Goal: Check status: Check status

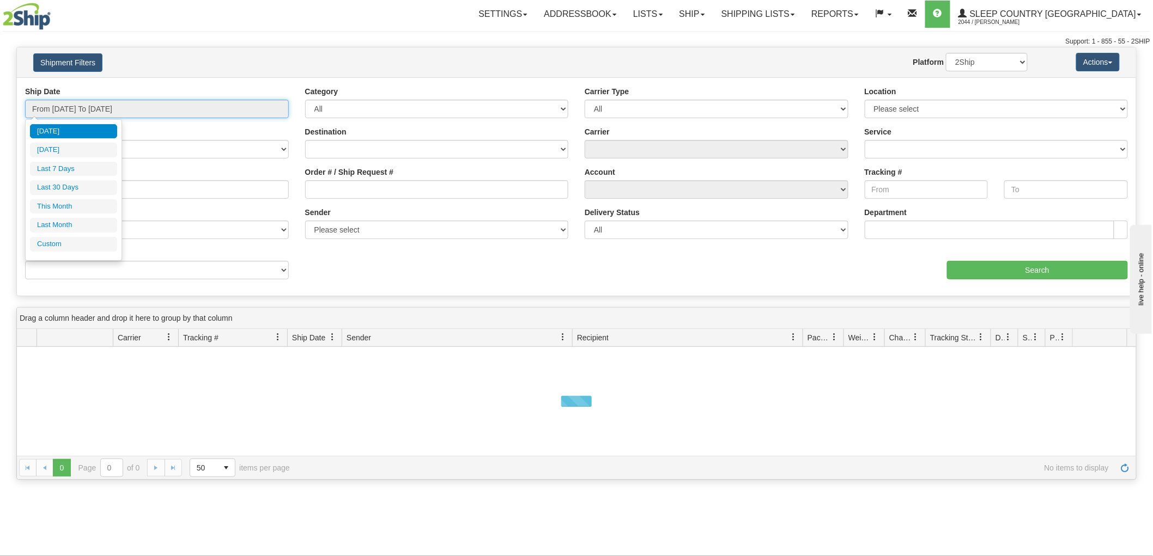
click at [127, 100] on input "From [DATE] To [DATE]" at bounding box center [157, 109] width 264 height 19
click at [88, 185] on li "Last 30 Days" at bounding box center [73, 187] width 87 height 15
type input "From [DATE] To [DATE]"
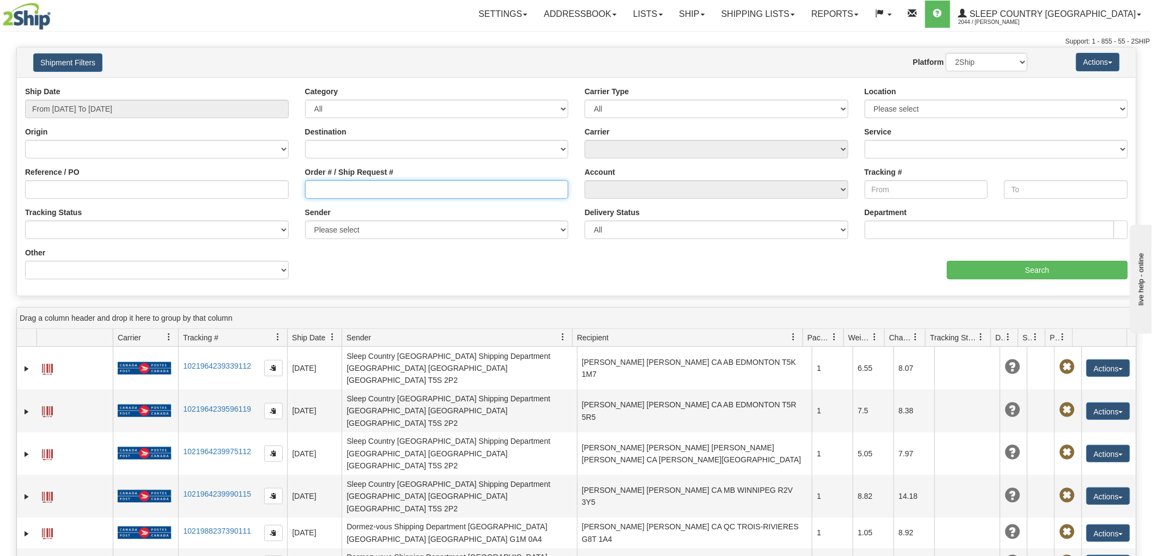
click at [378, 187] on input "Order # / Ship Request #" at bounding box center [437, 189] width 264 height 19
paste input "9000H969409"
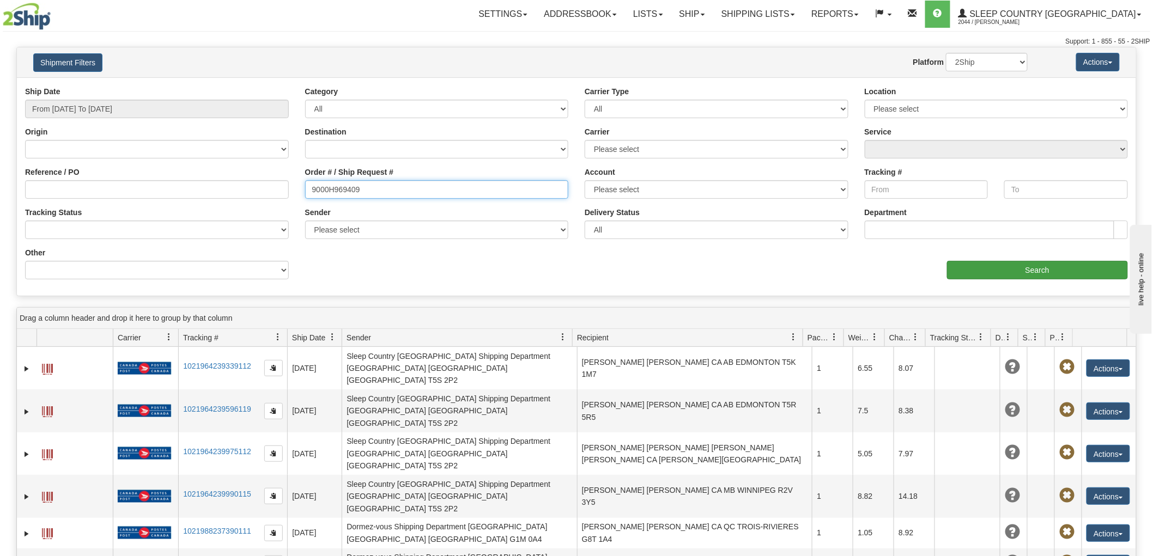
type input "9000H969409"
click at [1007, 276] on input "Search" at bounding box center [1037, 270] width 181 height 19
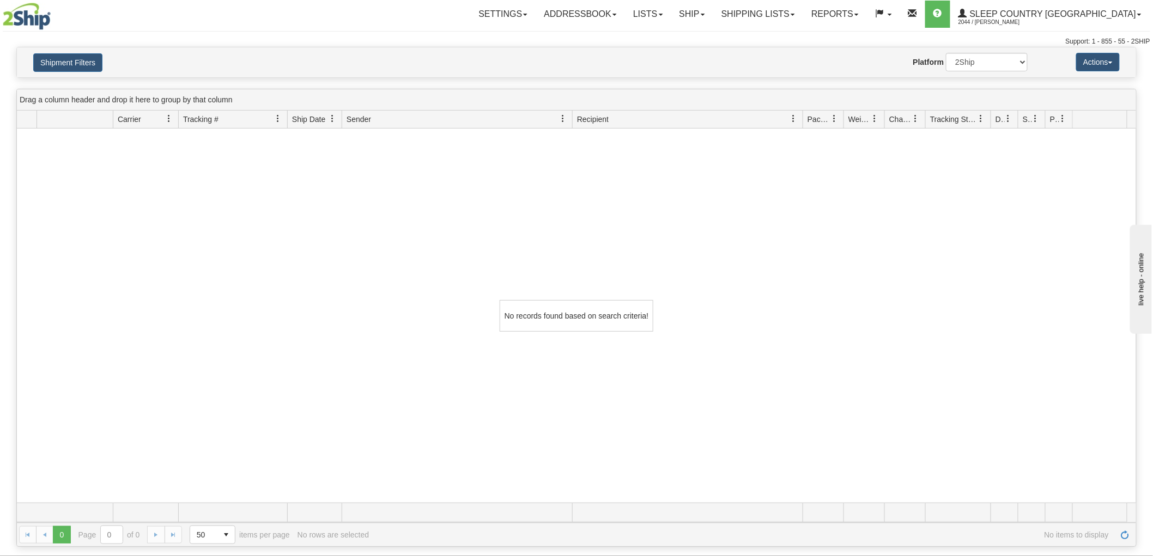
click at [154, 57] on h4 "Shipment Filters" at bounding box center [117, 62] width 184 height 19
click at [62, 62] on button "Shipment Filters" at bounding box center [67, 62] width 69 height 19
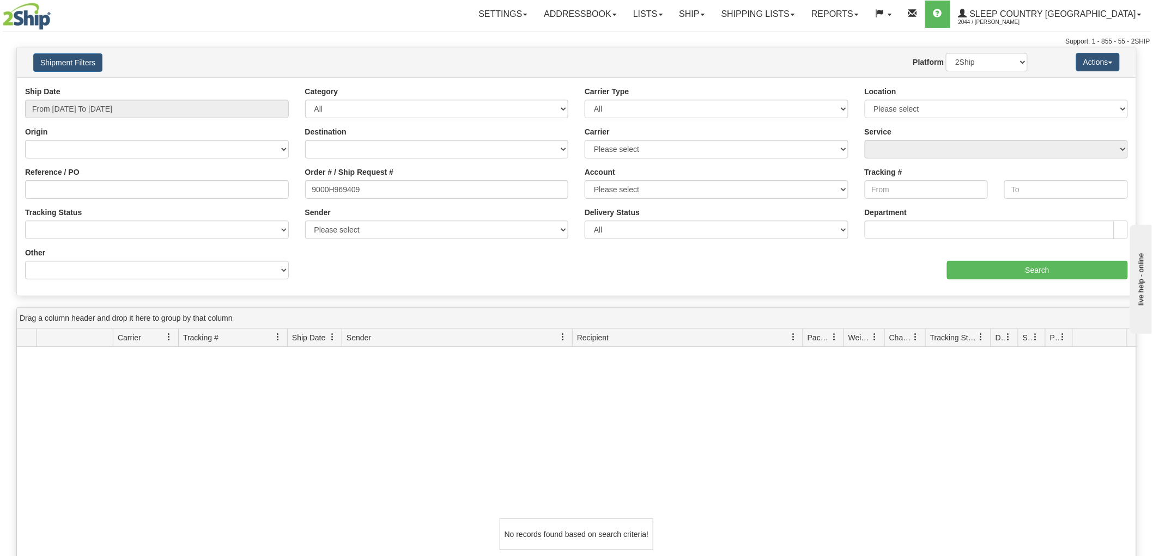
click at [429, 202] on div "Order # / Ship Request # 9000H969409" at bounding box center [437, 187] width 280 height 40
click at [429, 199] on div "Order # / Ship Request # 9000H969409" at bounding box center [437, 187] width 280 height 40
click at [448, 190] on input "9000H969409" at bounding box center [437, 189] width 264 height 19
click at [172, 187] on input "Reference / PO" at bounding box center [157, 189] width 264 height 19
paste input "9000H969409"
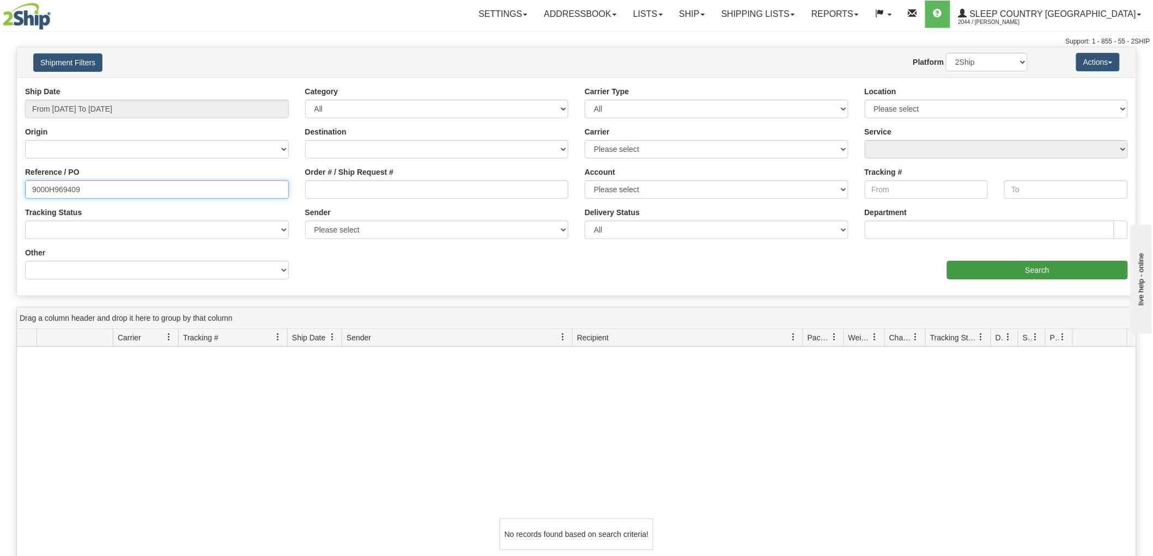
type input "9000H969409"
click at [1057, 263] on input "Search" at bounding box center [1037, 270] width 181 height 19
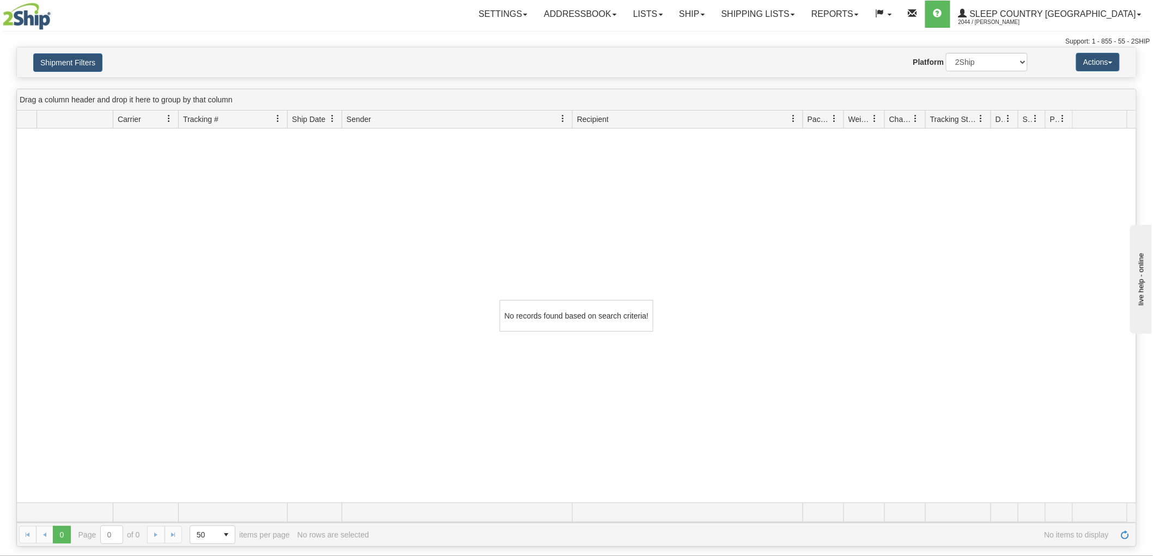
click at [1011, 85] on div "Please wait... × Confirm Delete Delete Cancel × Confirm Delete Yes No Cancel × …" at bounding box center [576, 297] width 1153 height 500
click at [1017, 67] on select "2Ship Imported" at bounding box center [987, 62] width 82 height 19
select select "1"
click at [946, 53] on select "2Ship Imported" at bounding box center [987, 62] width 82 height 19
click at [66, 52] on div "Shipment Filters Website Agent Nothing selected Client User Platform 2Ship Impo…" at bounding box center [576, 62] width 1119 height 30
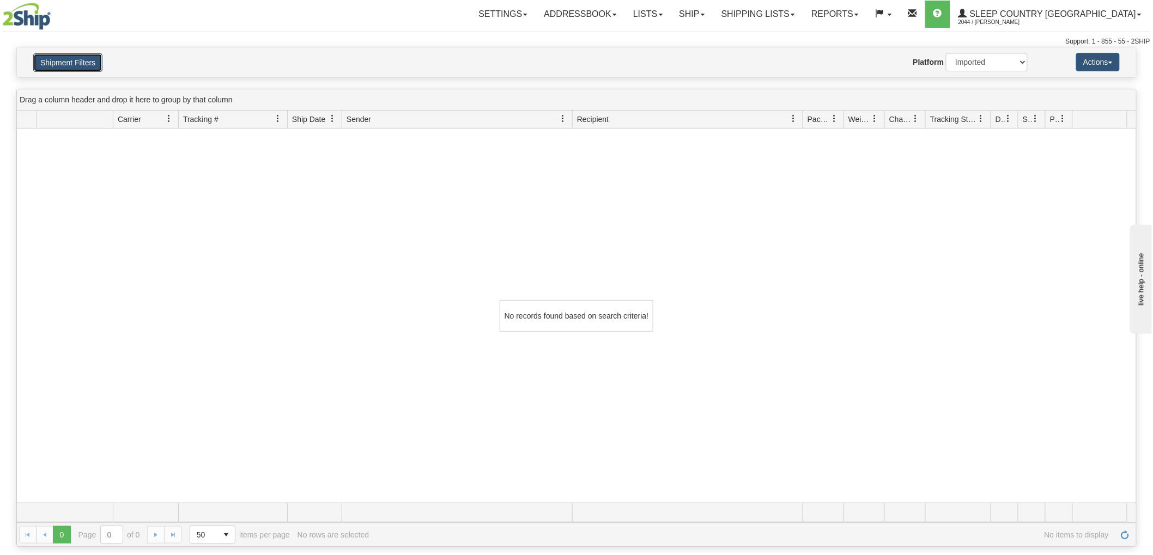
click at [66, 68] on button "Shipment Filters" at bounding box center [67, 62] width 69 height 19
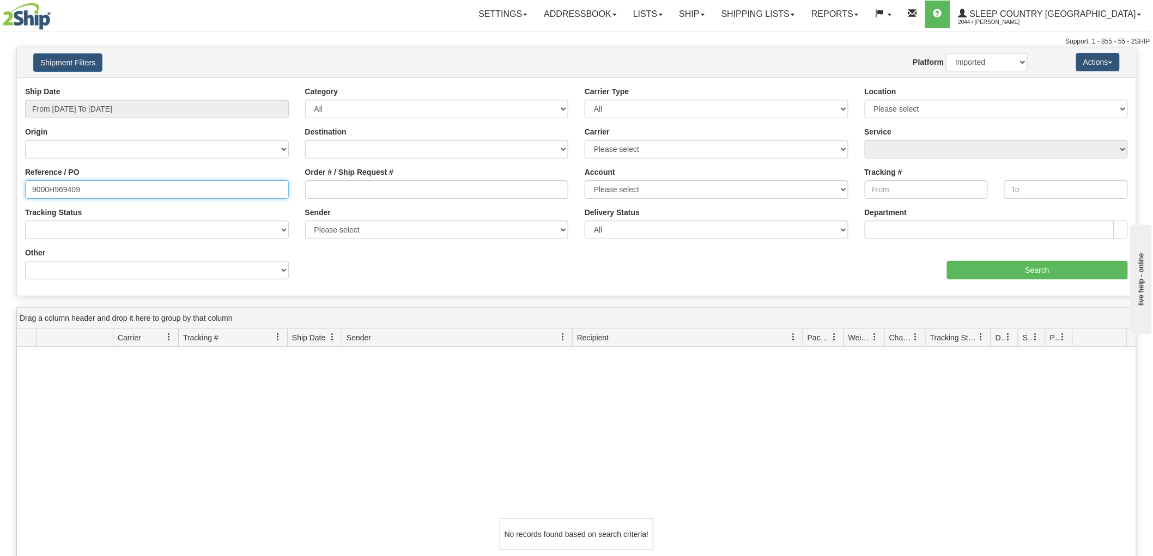
click at [142, 193] on input "9000H969409" at bounding box center [157, 189] width 264 height 19
click at [346, 198] on input "Order # / Ship Request #" at bounding box center [437, 189] width 264 height 19
paste input "9000H969409"
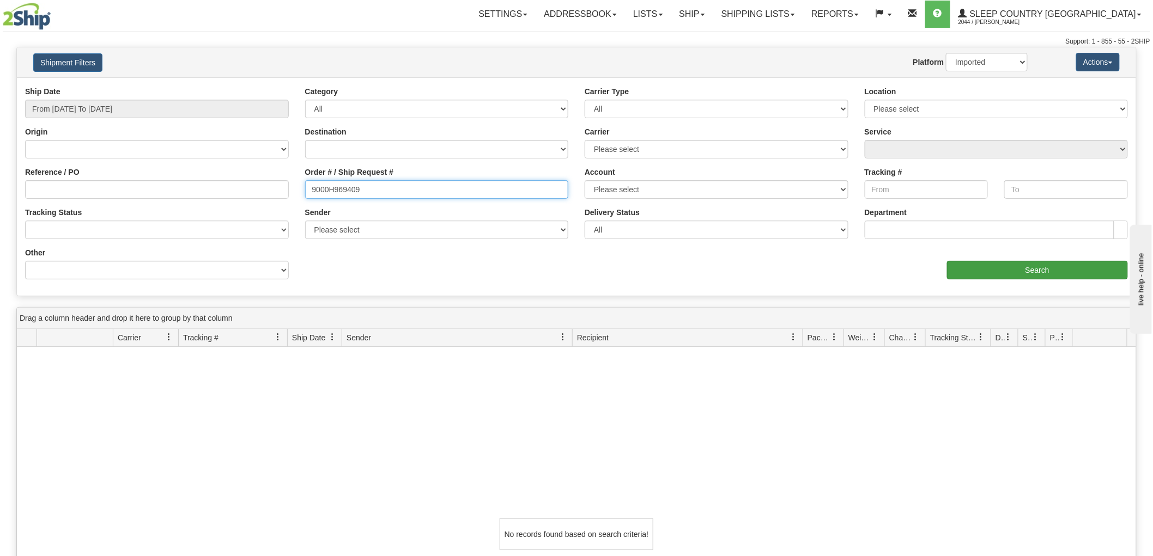
type input "9000H969409"
click at [1012, 267] on input "Search" at bounding box center [1037, 270] width 181 height 19
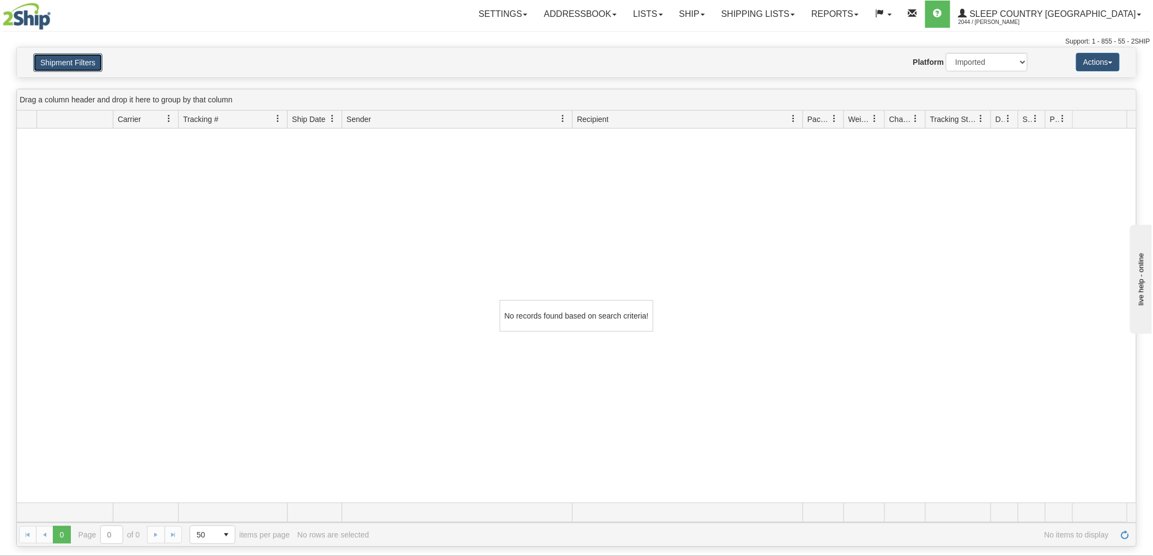
click at [89, 58] on button "Shipment Filters" at bounding box center [67, 62] width 69 height 19
